Goal: Task Accomplishment & Management: Manage account settings

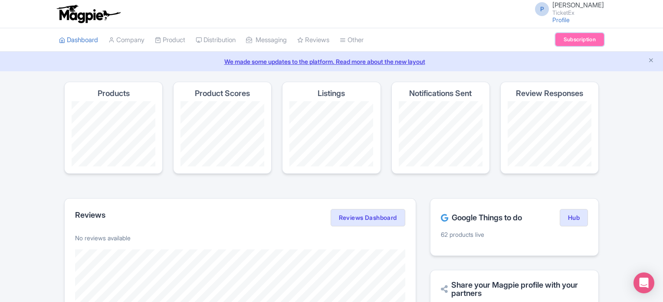
click at [587, 33] on link "Subscription" at bounding box center [579, 39] width 49 height 13
